Goal: Task Accomplishment & Management: Use online tool/utility

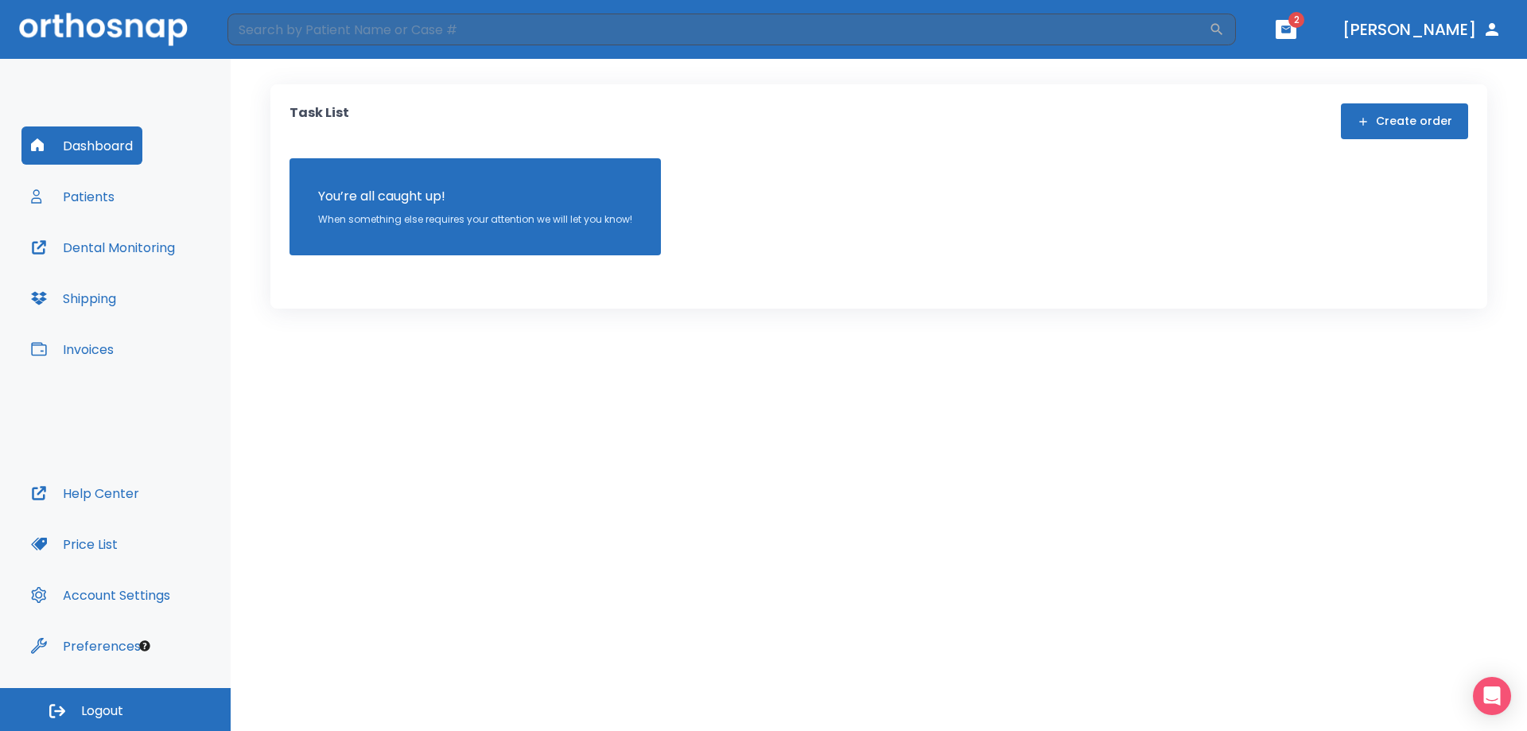
click at [54, 203] on button "Patients" at bounding box center [72, 196] width 103 height 38
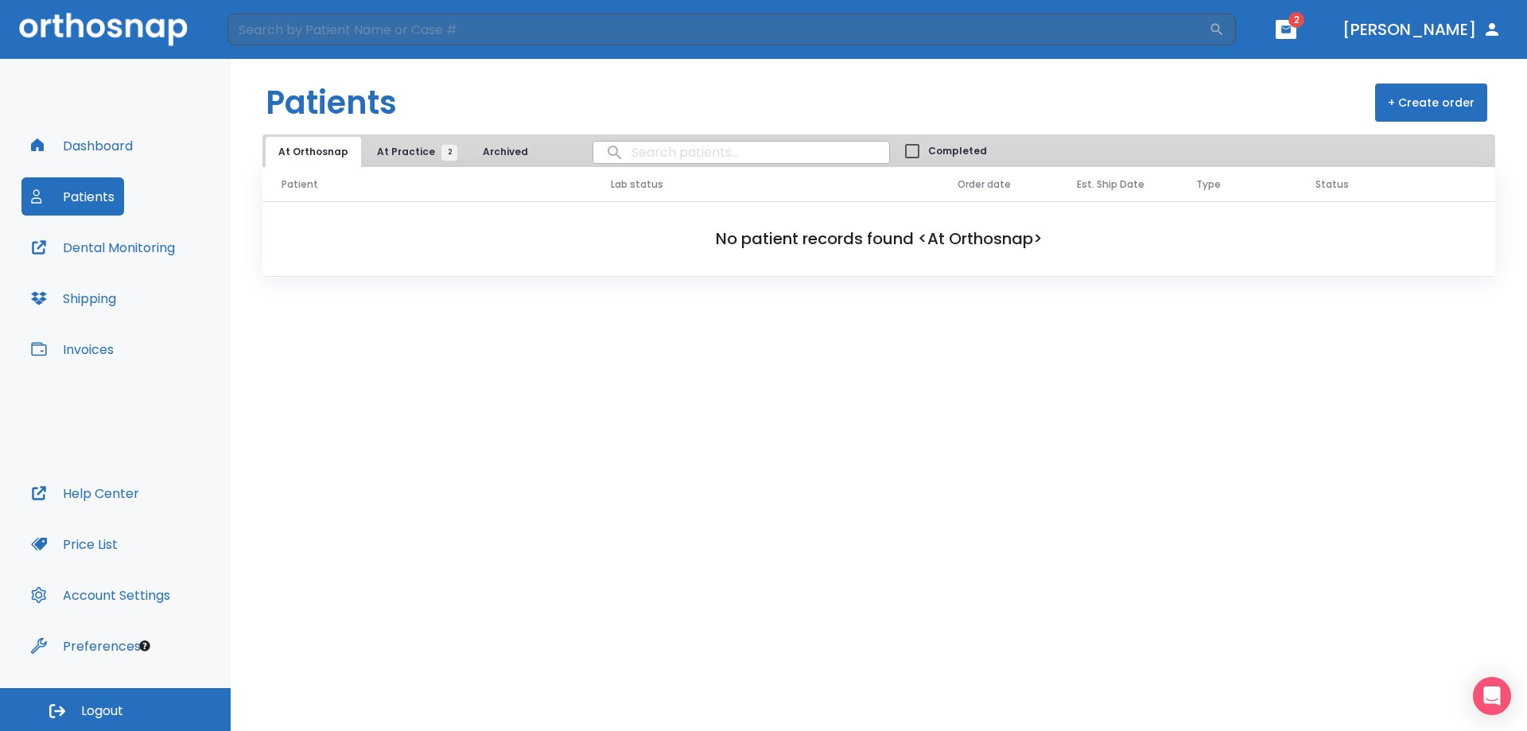
click at [382, 146] on span "At Practice 2" at bounding box center [413, 152] width 72 height 14
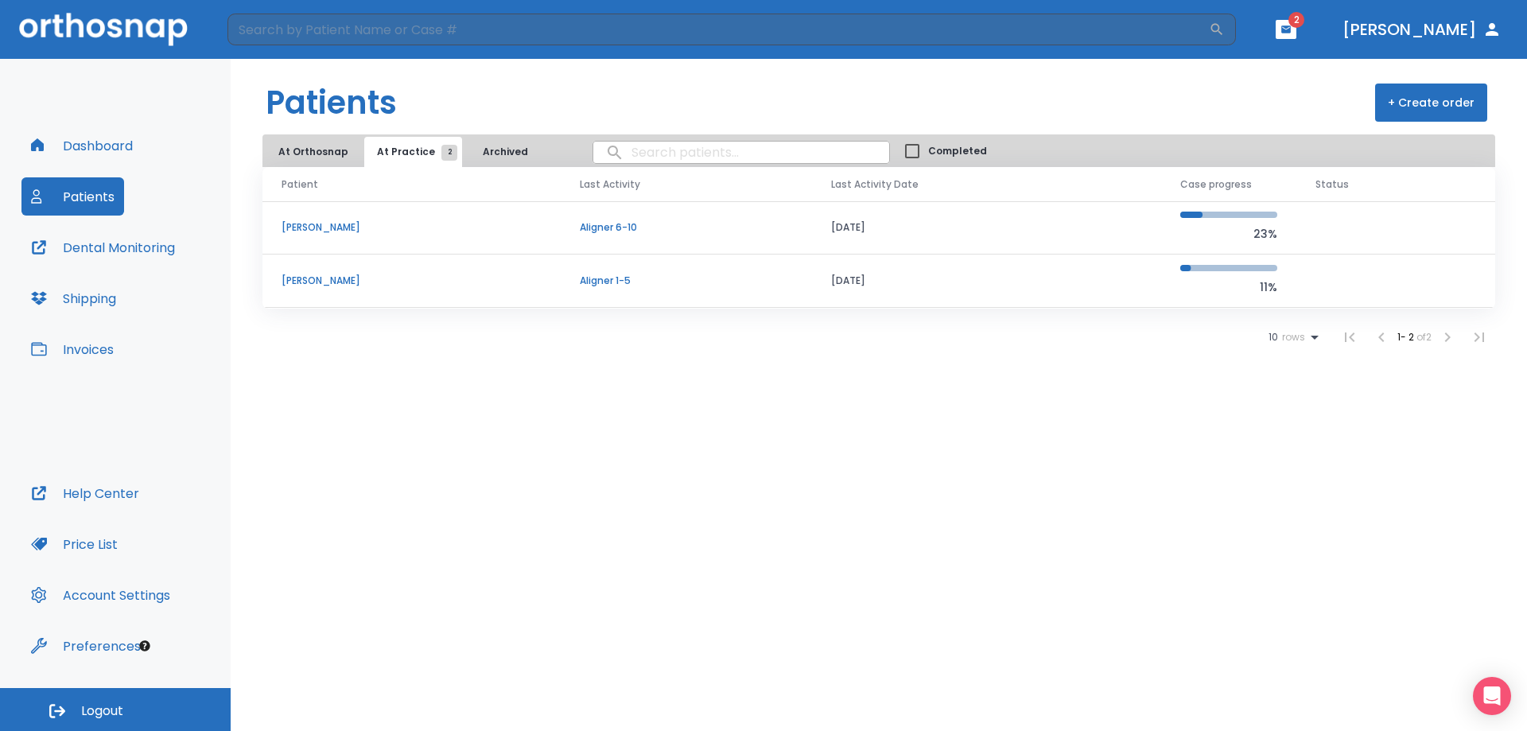
click at [344, 227] on p "Susanna Villarino" at bounding box center [412, 227] width 260 height 14
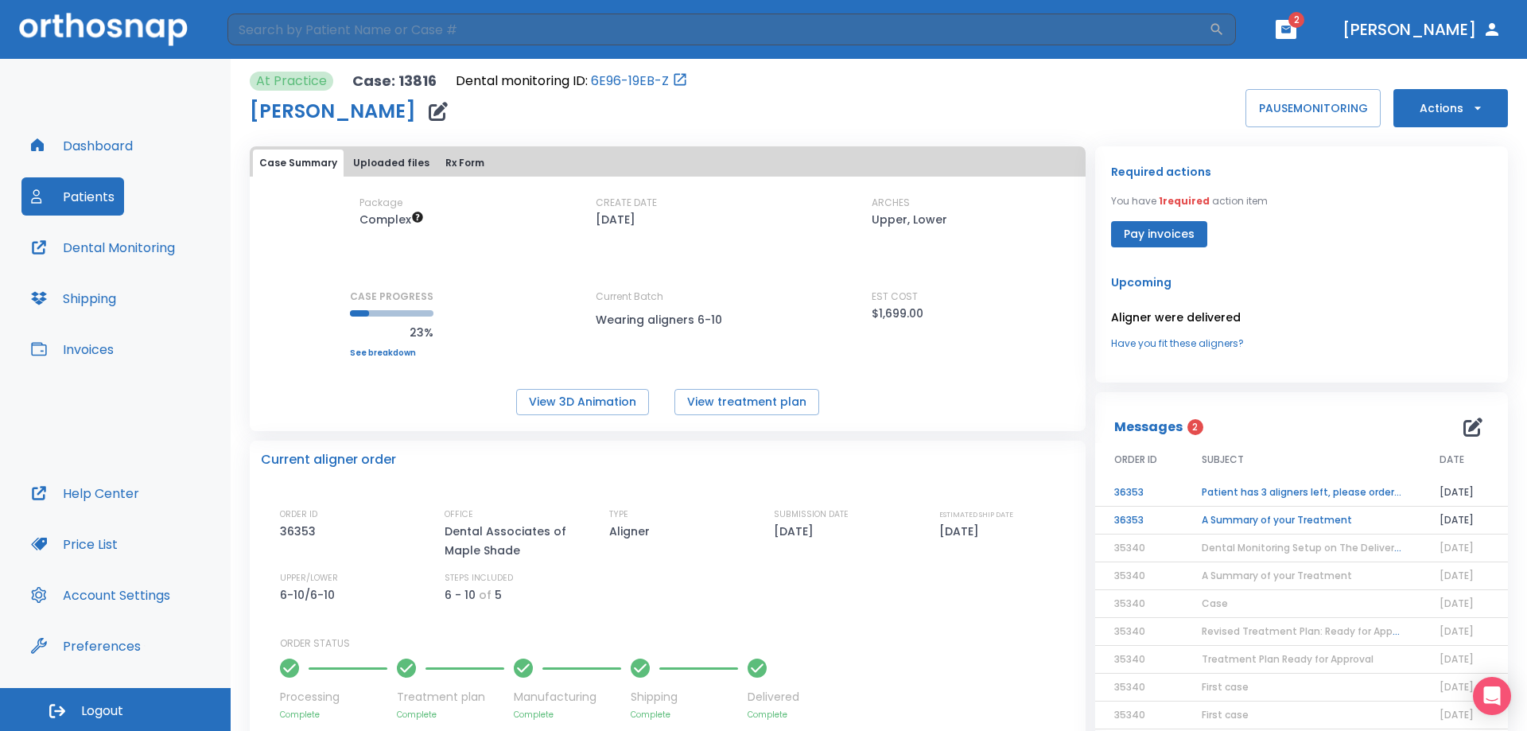
click at [1319, 485] on td "Patient has 3 aligners left, please order next set!" at bounding box center [1302, 493] width 238 height 28
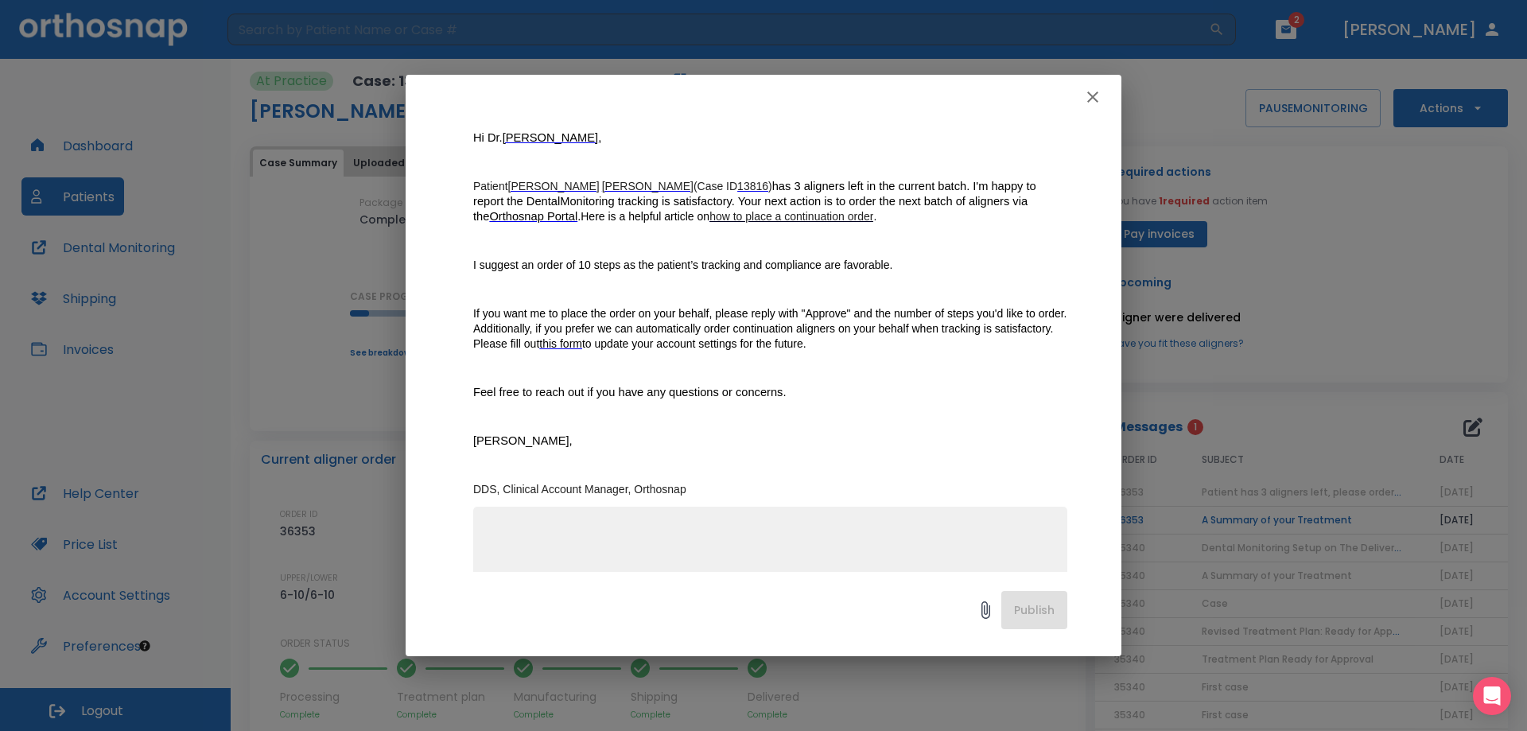
scroll to position [239, 0]
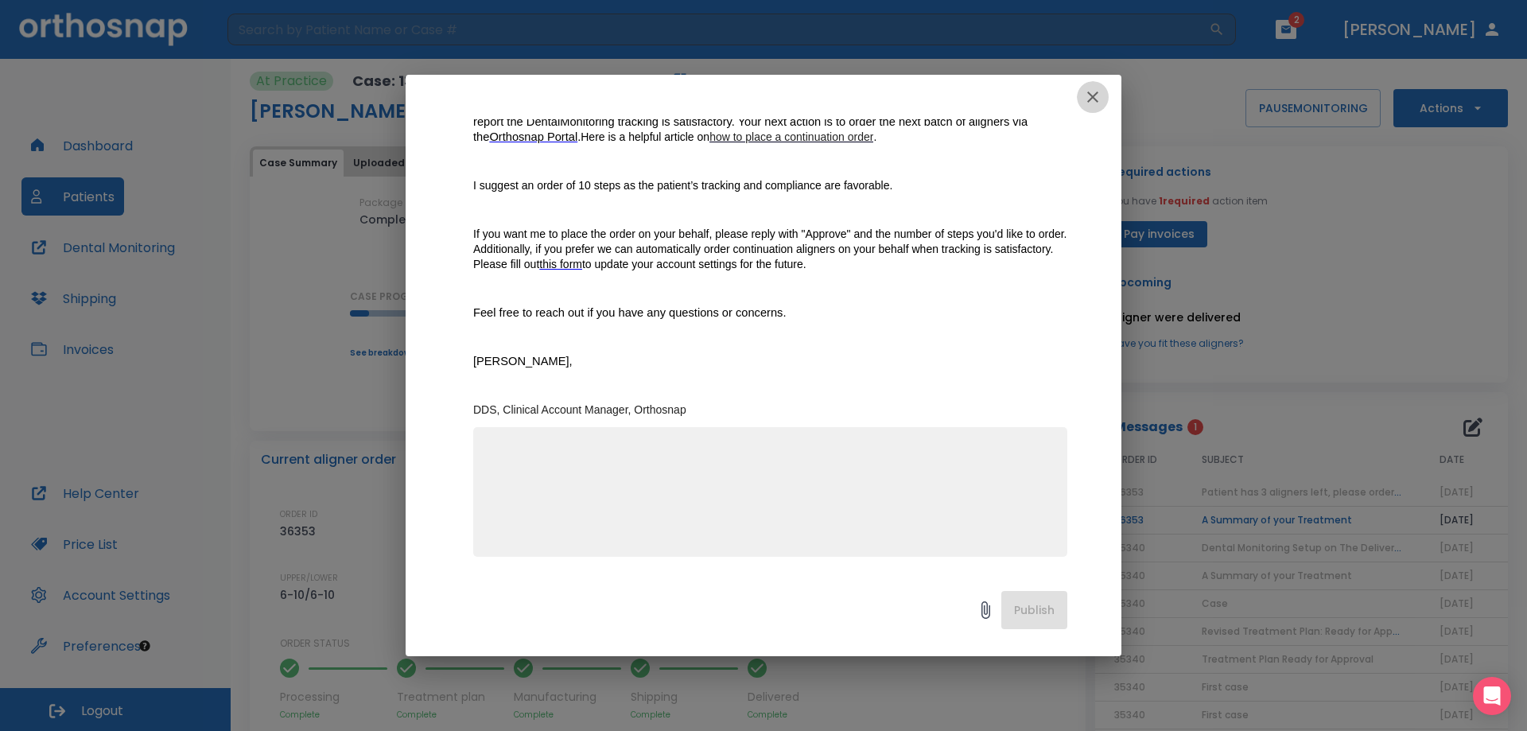
click at [1091, 97] on icon "button" at bounding box center [1092, 96] width 19 height 19
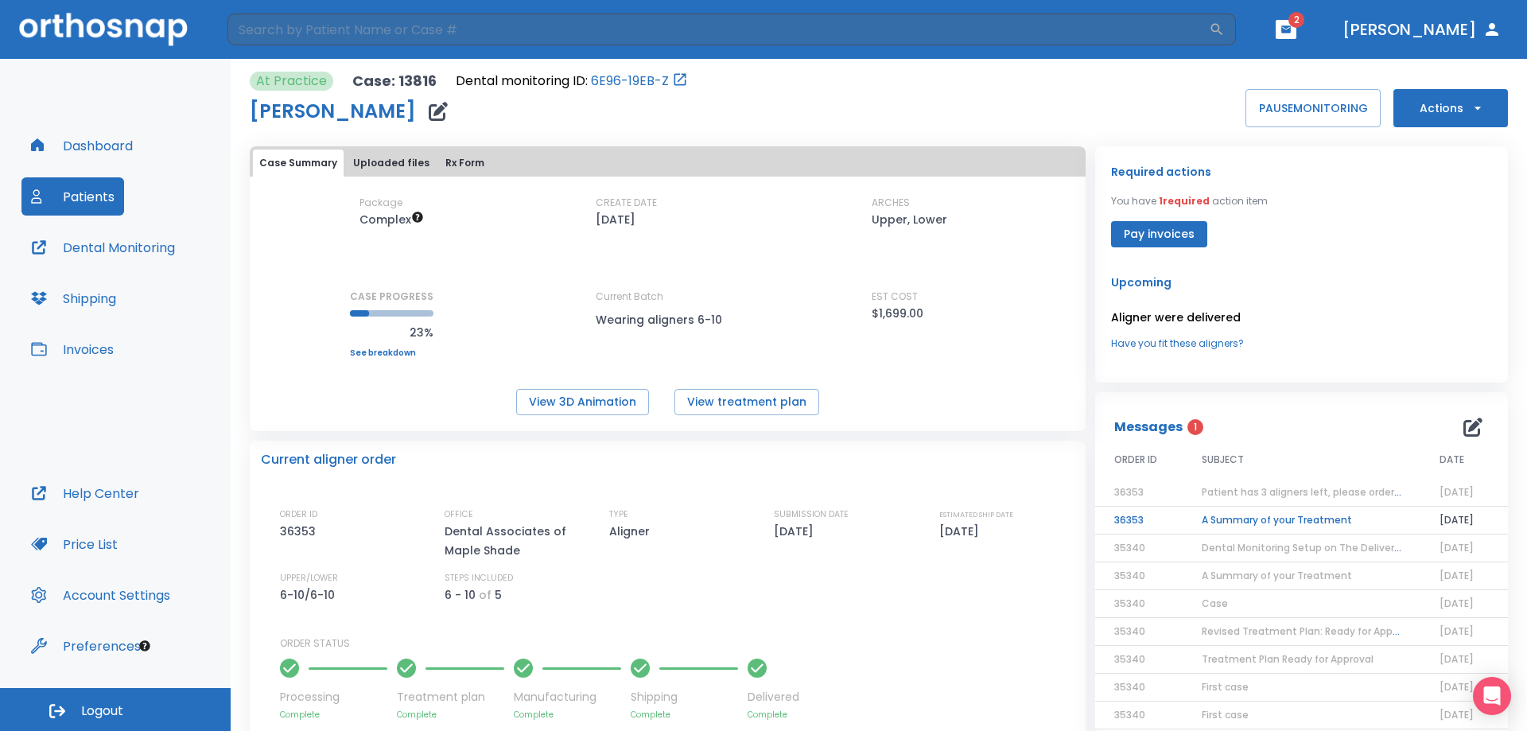
click at [1465, 97] on button "Actions" at bounding box center [1450, 108] width 115 height 38
click at [1478, 229] on p "Order Next Aligners" at bounding box center [1441, 233] width 90 height 14
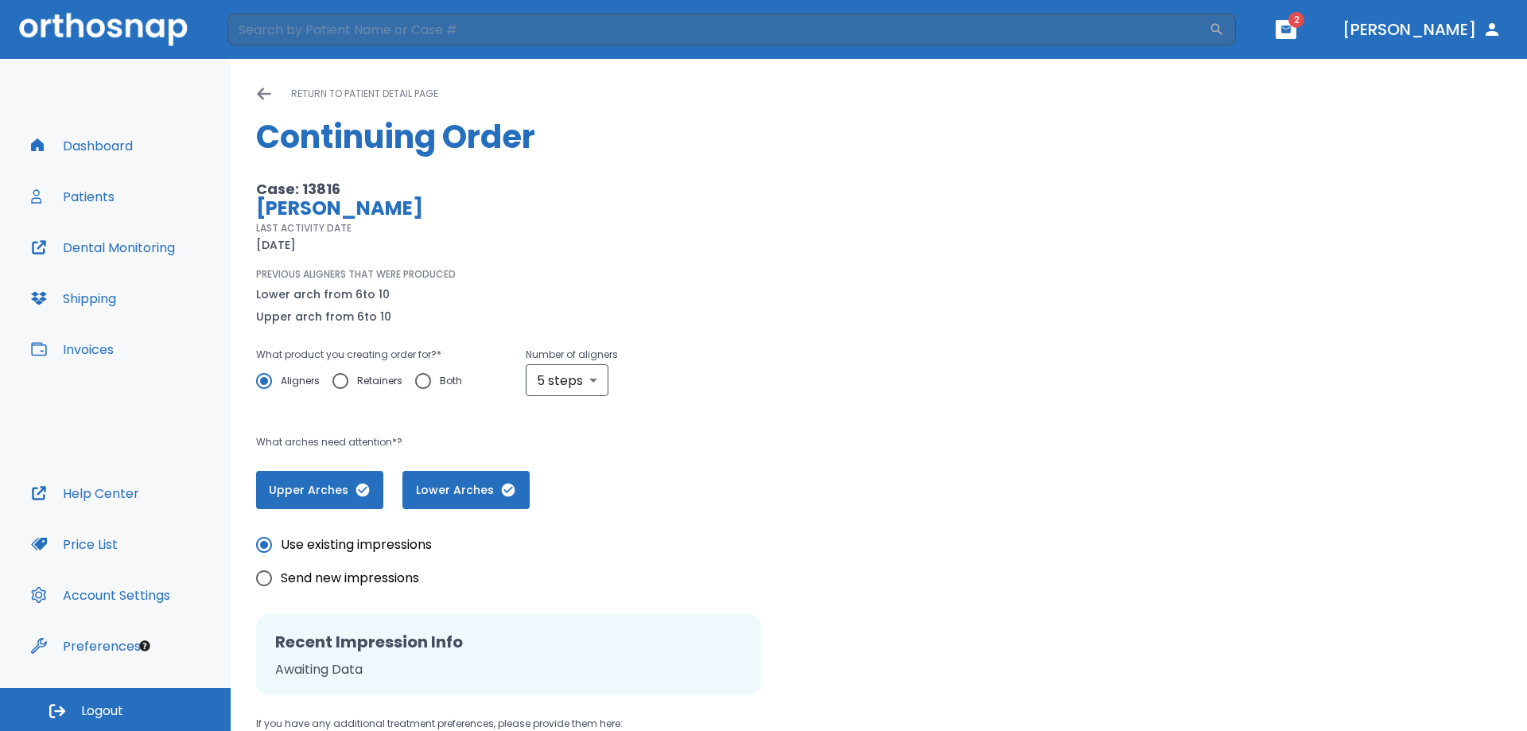
click at [79, 149] on button "Dashboard" at bounding box center [81, 145] width 121 height 38
